Goal: Complete application form

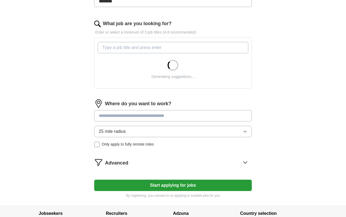
scroll to position [205, 0]
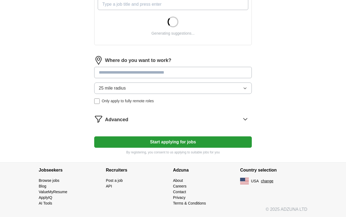
click at [171, 89] on button "25 mile radius" at bounding box center [172, 87] width 157 height 11
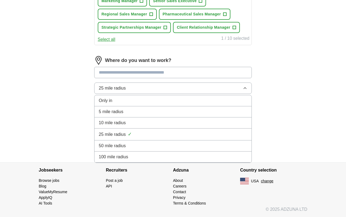
scroll to position [301, 0]
click at [152, 145] on div "50 mile radius" at bounding box center [173, 146] width 148 height 6
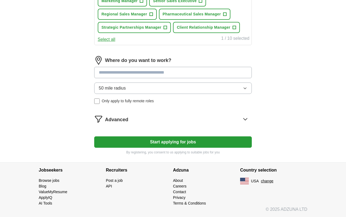
click at [215, 141] on button "Start applying for jobs" at bounding box center [172, 141] width 157 height 11
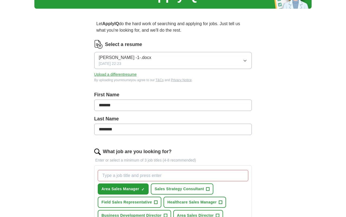
scroll to position [0, 0]
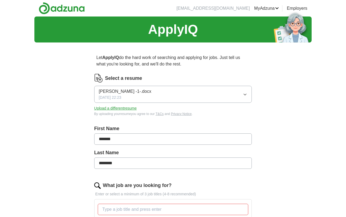
click at [39, 13] on img at bounding box center [62, 8] width 46 height 12
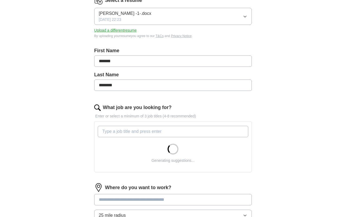
scroll to position [81, 0]
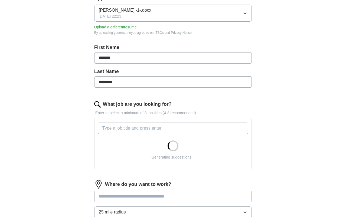
click at [190, 124] on input "What job are you looking for?" at bounding box center [173, 127] width 150 height 11
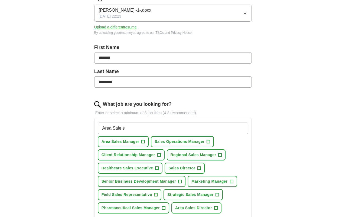
type input "Area Sale s"
click at [145, 144] on span "+" at bounding box center [142, 142] width 3 height 4
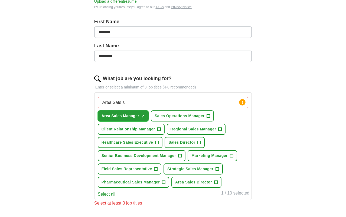
scroll to position [108, 0]
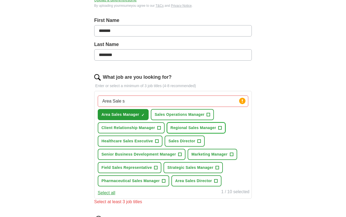
click at [167, 133] on button "Regional Sales Manager +" at bounding box center [196, 127] width 59 height 11
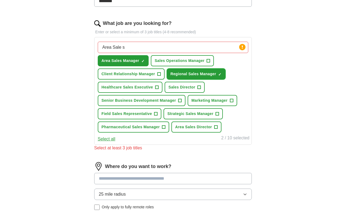
scroll to position [162, 0]
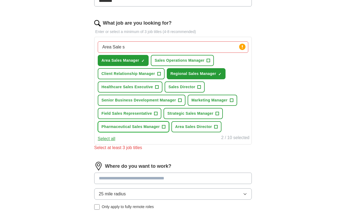
click at [165, 129] on span "+" at bounding box center [163, 127] width 3 height 4
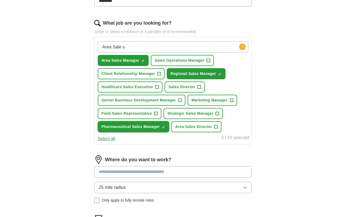
scroll to position [189, 0]
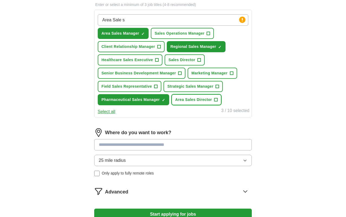
click at [214, 102] on span "+" at bounding box center [215, 100] width 3 height 4
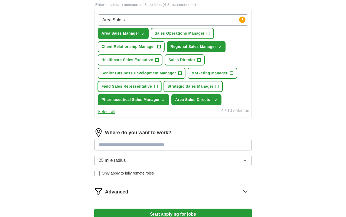
click at [152, 89] on span "Field Sales Representative" at bounding box center [126, 87] width 51 height 6
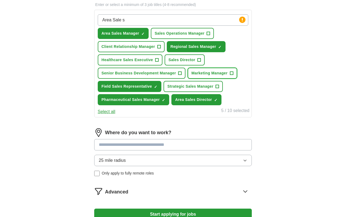
click at [230, 75] on span "+" at bounding box center [231, 73] width 3 height 4
click at [195, 63] on span "Sales Director" at bounding box center [181, 60] width 27 height 6
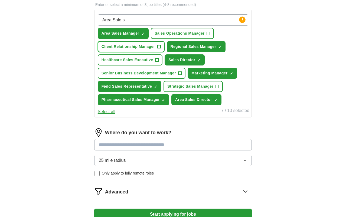
click at [164, 49] on button "Client Relationship Manager +" at bounding box center [131, 46] width 67 height 11
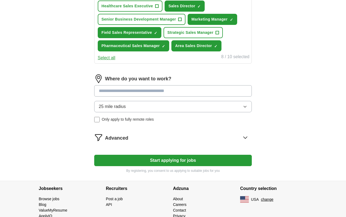
scroll to position [243, 0]
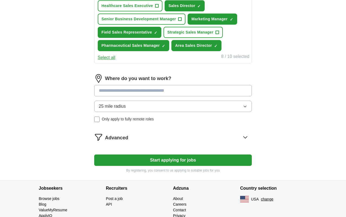
click at [178, 96] on input at bounding box center [172, 90] width 157 height 11
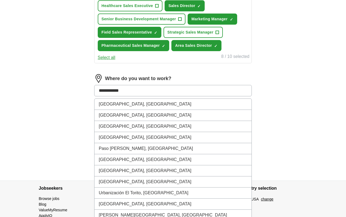
type input "**********"
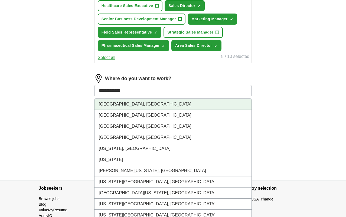
click at [179, 110] on li "[GEOGRAPHIC_DATA], [GEOGRAPHIC_DATA]" at bounding box center [172, 104] width 157 height 11
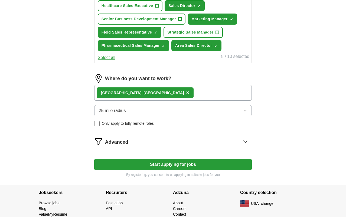
click at [164, 116] on button "25 mile radius" at bounding box center [172, 110] width 157 height 11
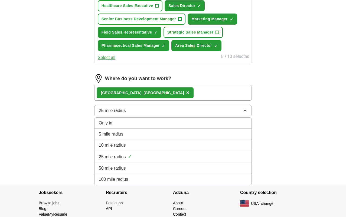
click at [126, 171] on span "50 mile radius" at bounding box center [112, 168] width 27 height 6
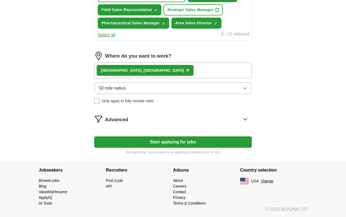
scroll to position [297, 0]
click at [217, 148] on button "Start applying for jobs" at bounding box center [172, 141] width 157 height 11
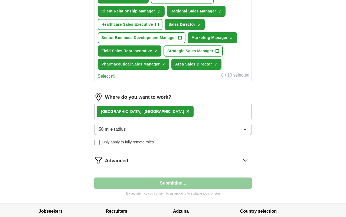
select select "**"
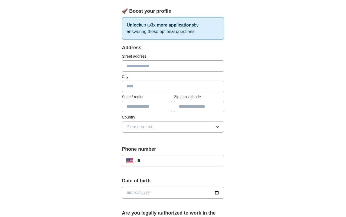
scroll to position [81, 0]
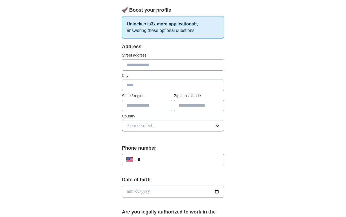
click at [146, 59] on input "text" at bounding box center [173, 64] width 102 height 11
type input "**********"
type input "*******"
type input "*****"
type input "**********"
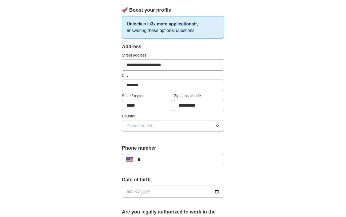
click at [152, 121] on button "Please select..." at bounding box center [173, 125] width 102 height 11
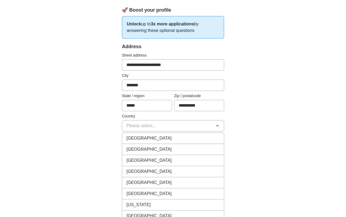
click at [145, 146] on div "United States" at bounding box center [172, 149] width 93 height 6
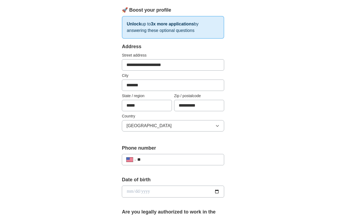
click at [179, 156] on input "**" at bounding box center [178, 159] width 82 height 6
type input "**********"
click at [270, 163] on div "**********" at bounding box center [172, 184] width 277 height 499
click at [189, 189] on input "date" at bounding box center [173, 192] width 102 height 12
type input "**********"
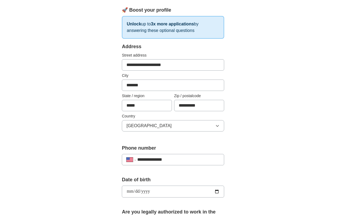
click at [260, 177] on div "**********" at bounding box center [172, 184] width 277 height 499
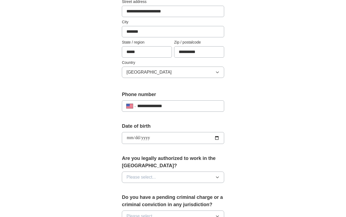
scroll to position [135, 0]
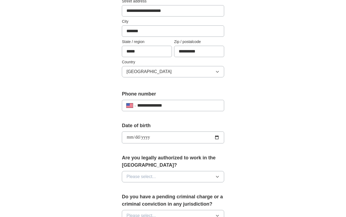
click at [133, 173] on span "Please select..." at bounding box center [140, 176] width 29 height 6
click at [127, 186] on div "Yes" at bounding box center [172, 189] width 93 height 6
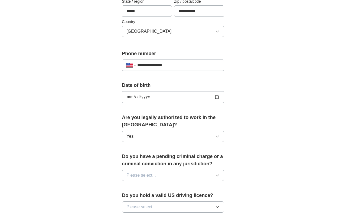
scroll to position [189, 0]
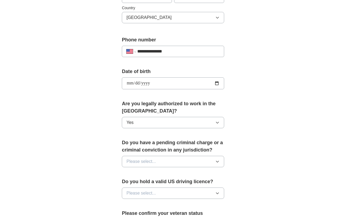
click at [141, 158] on span "Please select..." at bounding box center [140, 161] width 29 height 6
click at [137, 182] on div "No" at bounding box center [172, 185] width 93 height 6
click at [152, 187] on button "Please select..." at bounding box center [173, 192] width 102 height 11
click at [135, 202] on div "Yes" at bounding box center [172, 205] width 93 height 6
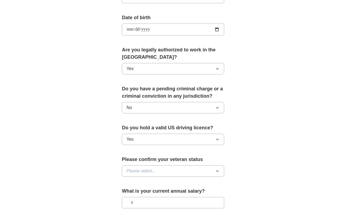
scroll to position [243, 0]
click at [156, 165] on button "Please select..." at bounding box center [173, 170] width 102 height 11
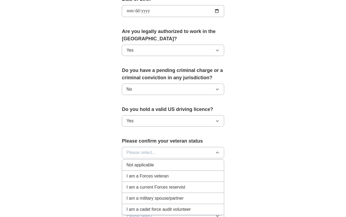
scroll to position [270, 0]
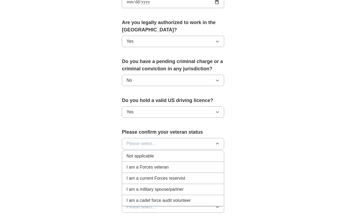
click at [136, 153] on span "Not applicable" at bounding box center [139, 156] width 27 height 6
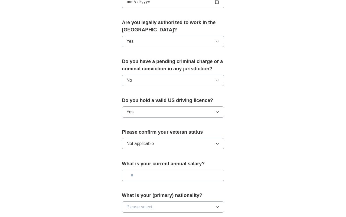
click at [150, 170] on input "text" at bounding box center [173, 175] width 102 height 11
type input "*******"
click at [162, 201] on button "Please select..." at bounding box center [173, 206] width 102 height 11
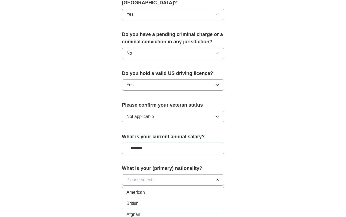
click at [148, 189] on div "American" at bounding box center [172, 192] width 93 height 6
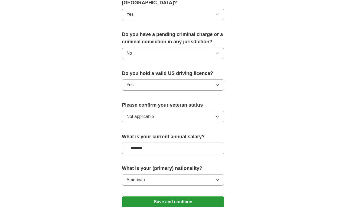
click at [213, 196] on button "Save and continue" at bounding box center [173, 201] width 102 height 11
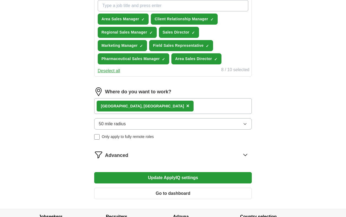
scroll to position [247, 0]
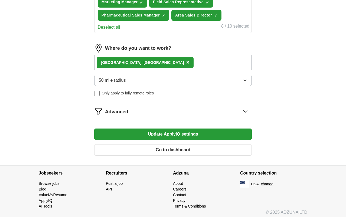
click at [128, 115] on span "Advanced" at bounding box center [116, 111] width 23 height 7
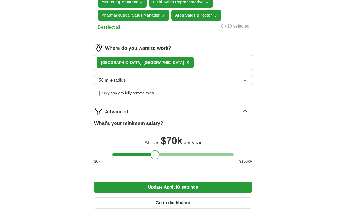
drag, startPoint x: 117, startPoint y: 166, endPoint x: 155, endPoint y: 171, distance: 38.7
click at [155, 159] on div at bounding box center [154, 154] width 9 height 9
click at [203, 193] on button "Update ApplyIQ settings" at bounding box center [172, 186] width 157 height 11
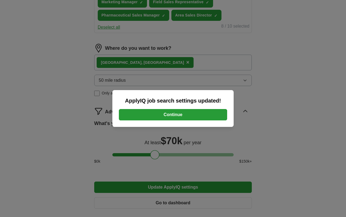
click at [186, 116] on button "Continue" at bounding box center [173, 114] width 108 height 11
